Goal: Task Accomplishment & Management: Manage account settings

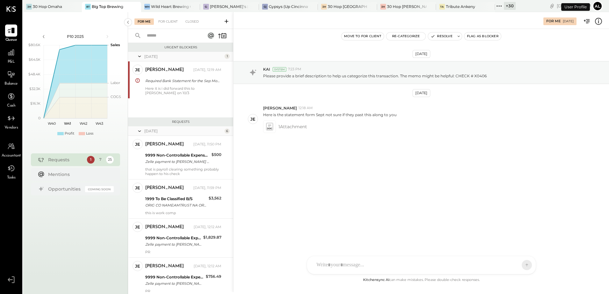
scroll to position [105, 0]
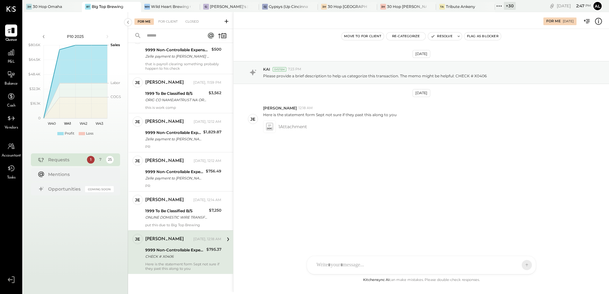
scroll to position [105, 0]
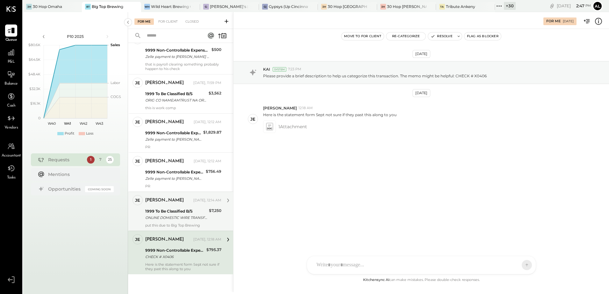
click at [173, 222] on div "[PERSON_NAME] [DATE], 12:14 AM 1999 To Be Classified B/S ONLINE DOMESTIC WIRE T…" at bounding box center [183, 211] width 76 height 33
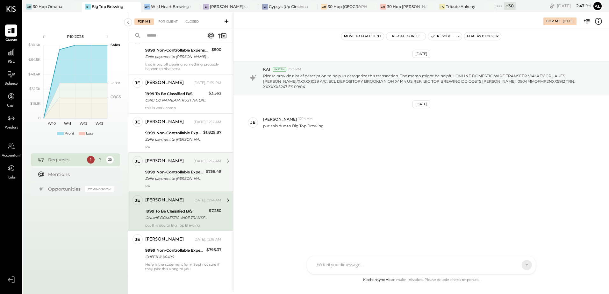
click at [169, 171] on div "9999 Non-Controllable Expenses:Other Income and Expenses:To Be Classified P&L" at bounding box center [174, 172] width 59 height 6
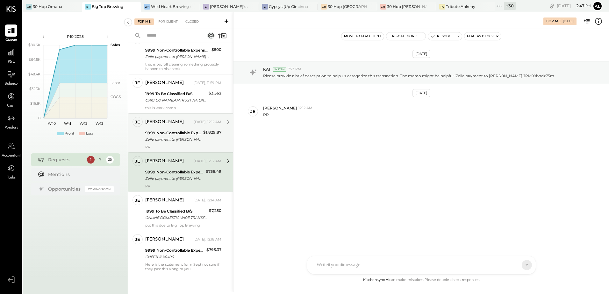
click at [165, 135] on div "9999 Non-Controllable Expenses:Other Income and Expenses:To Be Classified P&L" at bounding box center [173, 133] width 56 height 6
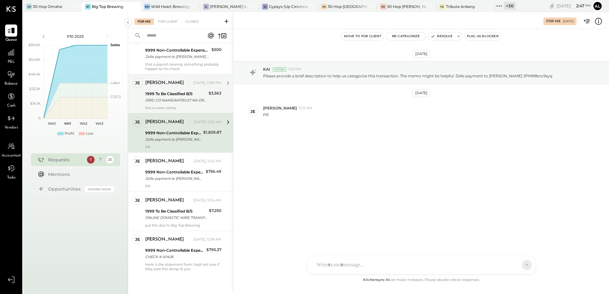
click at [164, 88] on div "[PERSON_NAME] [DATE], 11:59 PM" at bounding box center [183, 83] width 76 height 11
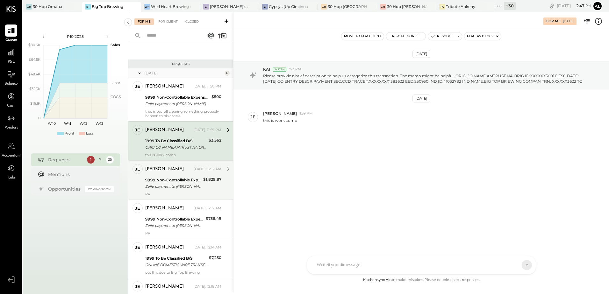
scroll to position [41, 0]
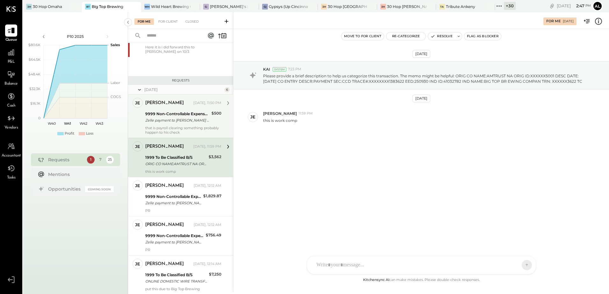
click at [167, 120] on div "Zelle payment to [PERSON_NAME] JPM99bn5z2wh" at bounding box center [177, 120] width 64 height 6
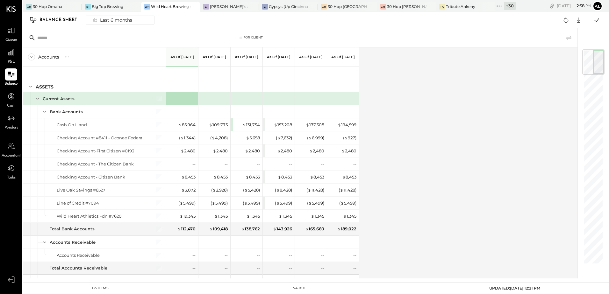
click at [14, 38] on span "Queue" at bounding box center [11, 40] width 12 height 6
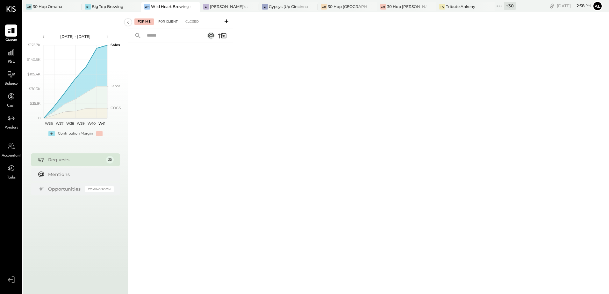
click at [168, 20] on div "For Client" at bounding box center [168, 21] width 26 height 6
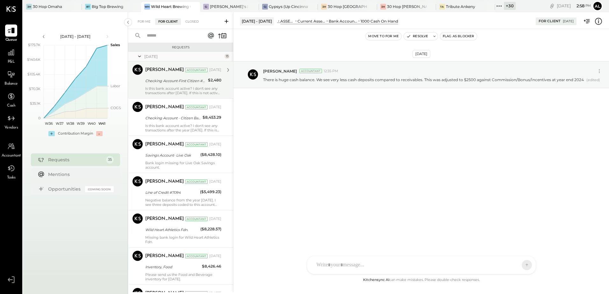
click at [156, 82] on div "Checking Account-First Citizen #0193" at bounding box center [175, 81] width 61 height 6
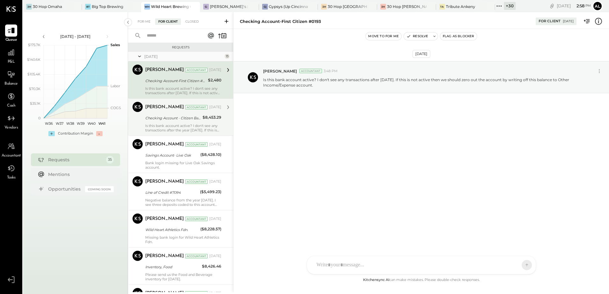
click at [163, 116] on div "Checking Account - Citizen Bank" at bounding box center [172, 118] width 55 height 6
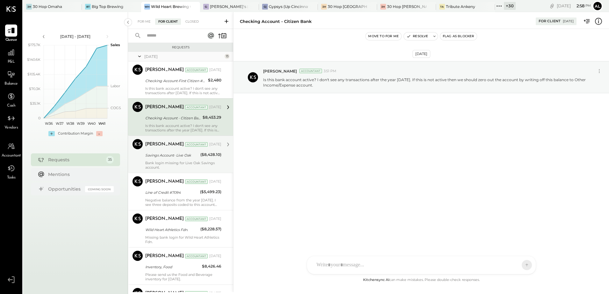
click at [166, 156] on div "Savings Account- Live Oak" at bounding box center [171, 155] width 53 height 6
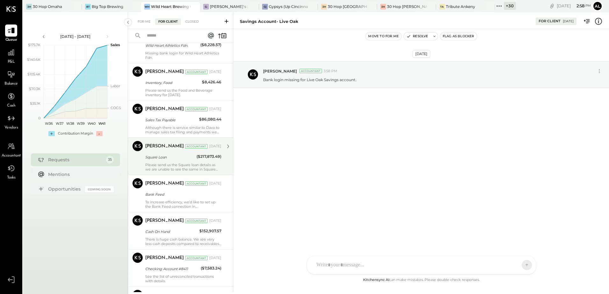
scroll to position [191, 0]
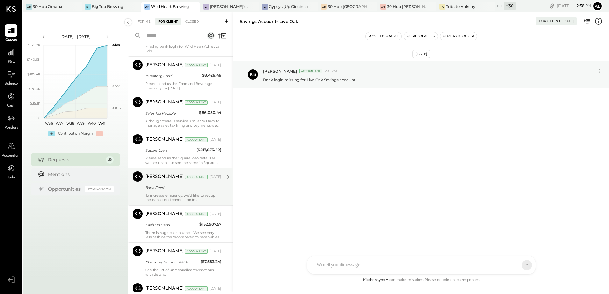
click at [162, 196] on div "To increase efficiency, we’d like to set up the Bank Feed connection in QBO. Pl…" at bounding box center [183, 197] width 76 height 9
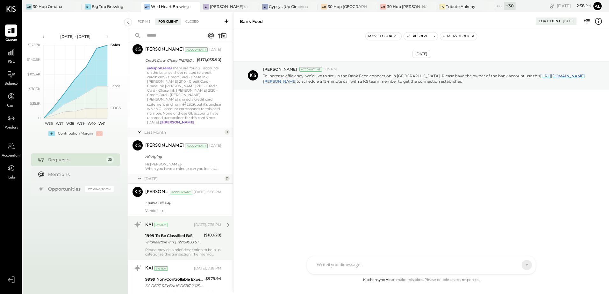
scroll to position [478, 0]
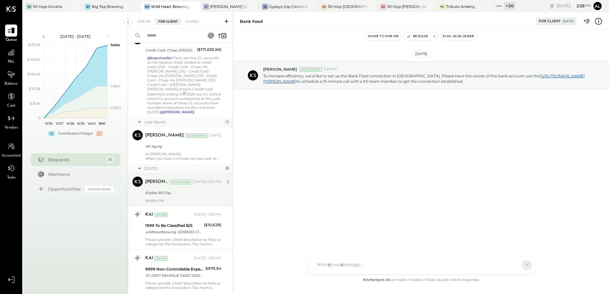
click at [175, 199] on div "Vendor list" at bounding box center [183, 201] width 76 height 4
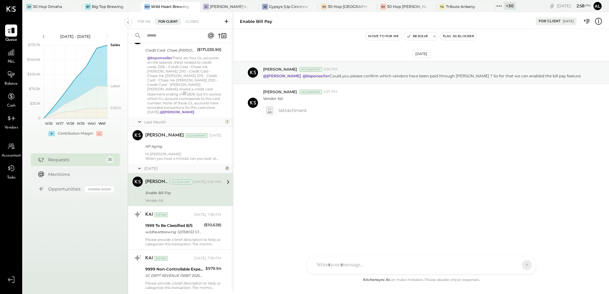
scroll to position [510, 0]
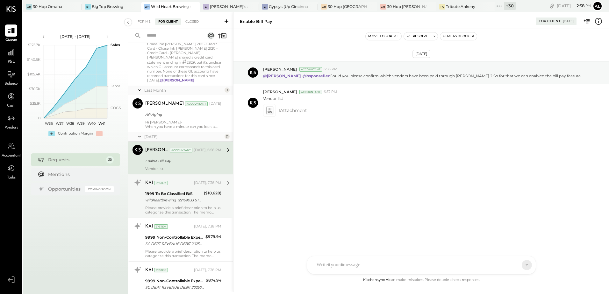
click at [174, 192] on div "1999 To Be Classified B/S" at bounding box center [173, 194] width 57 height 6
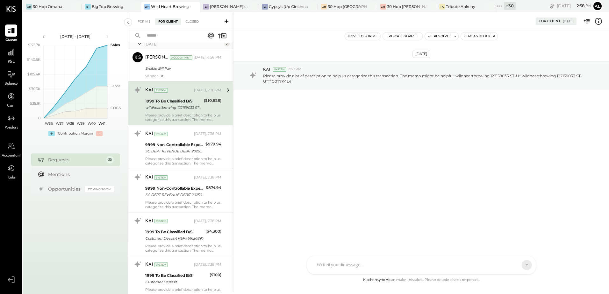
scroll to position [606, 0]
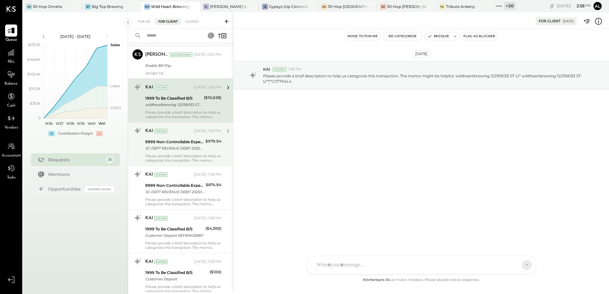
click at [179, 145] on div "SC DEPT REVENUE DEBIT 202505 CCD 17030613" at bounding box center [174, 148] width 58 height 6
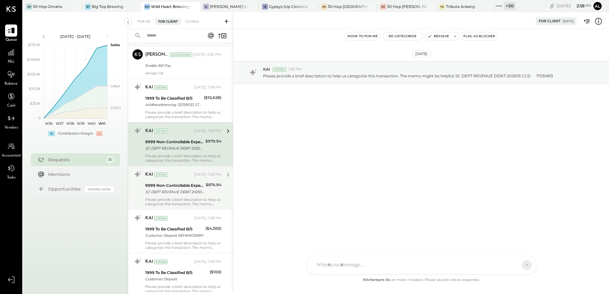
click at [169, 189] on div "SC DEPT REVENUE DEBIT 202506 CCD 17115316" at bounding box center [174, 192] width 59 height 6
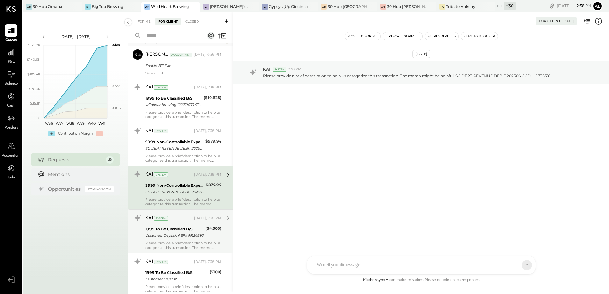
click at [165, 233] on div "Customer Deposit REF#66126897" at bounding box center [174, 236] width 58 height 6
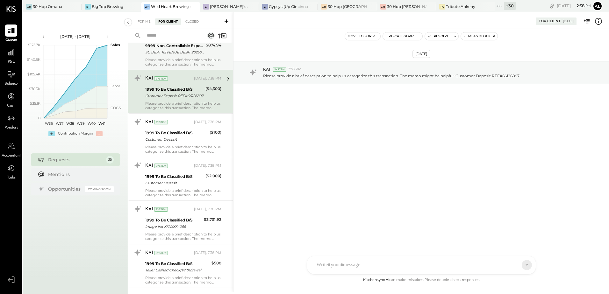
scroll to position [797, 0]
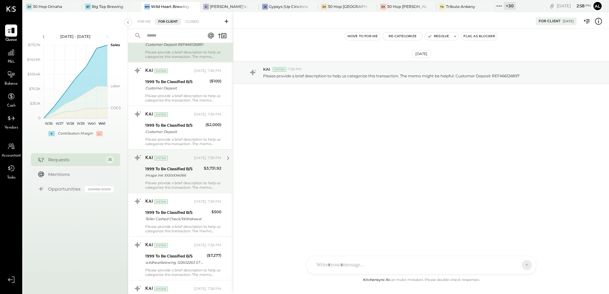
click at [182, 175] on div "KAI System Yesterday, 7:38 PM 1999 To Be Classified B/S Image Ink XXXXXX4066 $3…" at bounding box center [183, 171] width 76 height 37
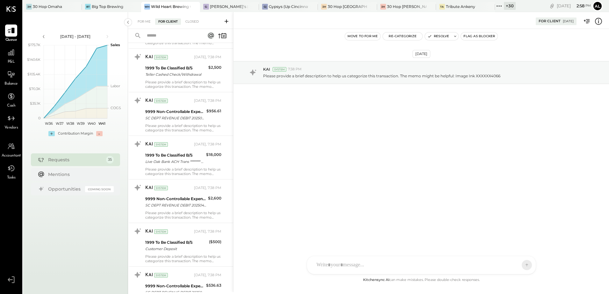
scroll to position [1084, 0]
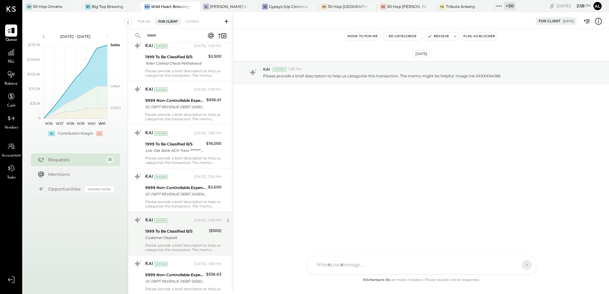
click at [172, 229] on div "1999 To Be Classified B/S" at bounding box center [176, 232] width 62 height 6
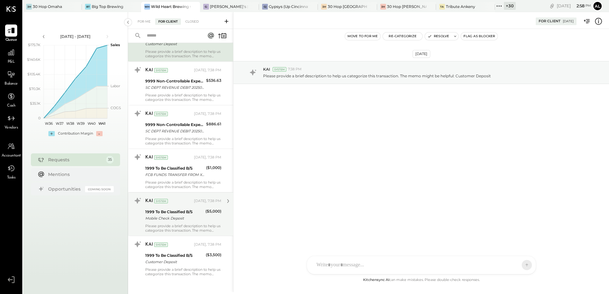
scroll to position [1278, 0]
click at [171, 223] on div "Please provide a brief description to help us categorize this transaction. The …" at bounding box center [183, 227] width 76 height 9
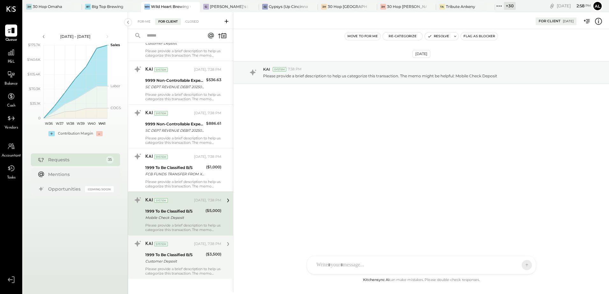
click at [157, 267] on div "Please provide a brief description to help us categorize this transaction. The …" at bounding box center [183, 271] width 76 height 9
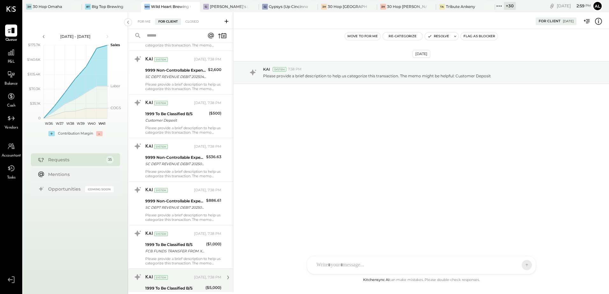
scroll to position [1278, 0]
